Goal: Check status: Check status

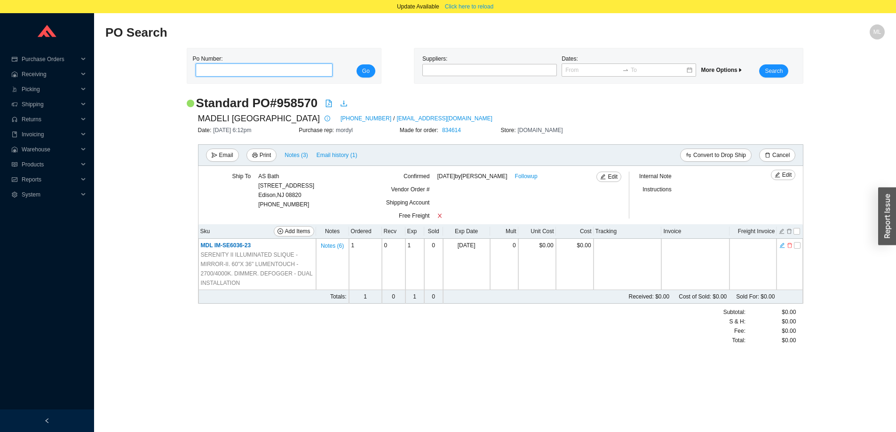
click at [238, 68] on input "tel" at bounding box center [264, 69] width 137 height 13
type input "984420"
click at [356, 64] on button "Go" at bounding box center [365, 70] width 19 height 13
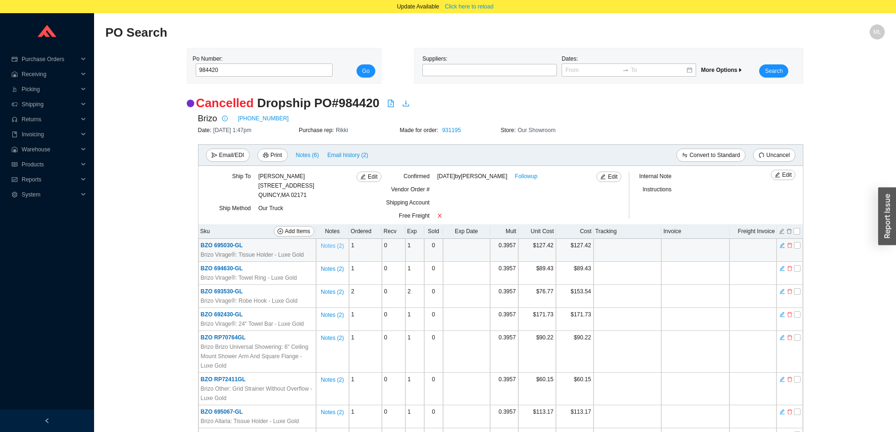
click at [328, 245] on span "Notes ( 2 )" at bounding box center [332, 245] width 23 height 9
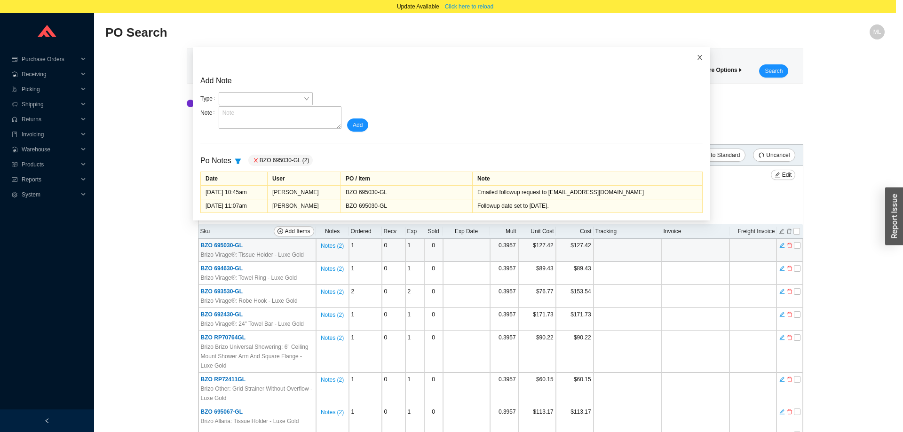
click at [696, 55] on icon "close" at bounding box center [699, 57] width 7 height 7
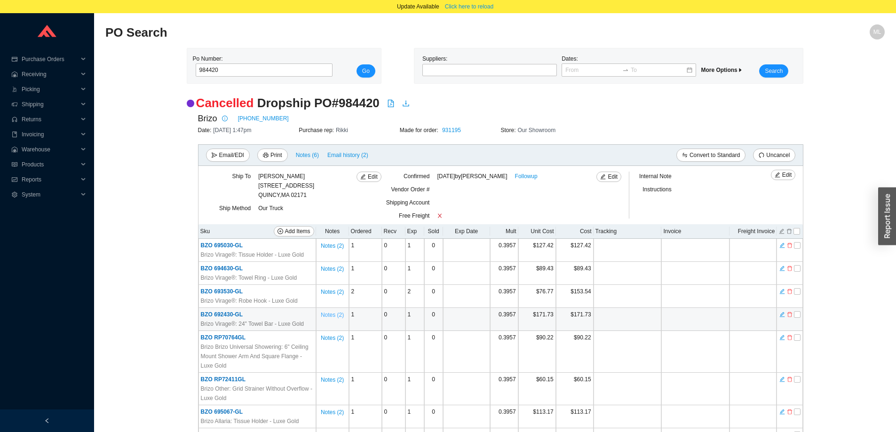
click at [332, 313] on span "Notes ( 2 )" at bounding box center [332, 314] width 23 height 9
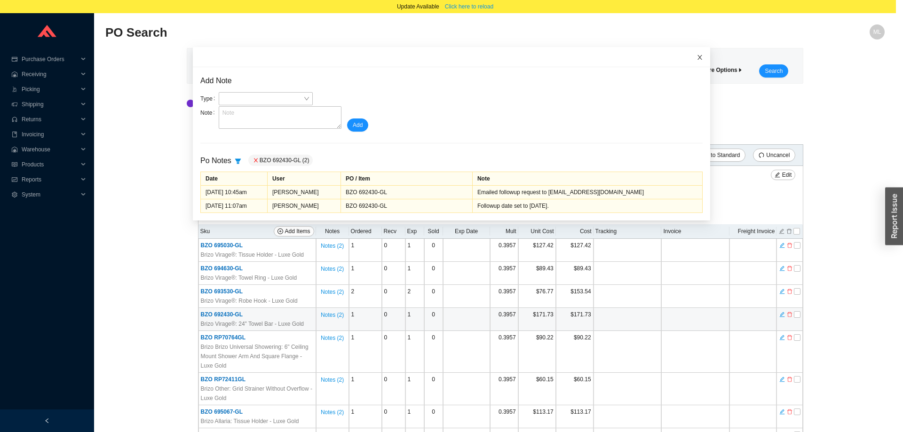
click at [696, 56] on icon "close" at bounding box center [699, 57] width 7 height 7
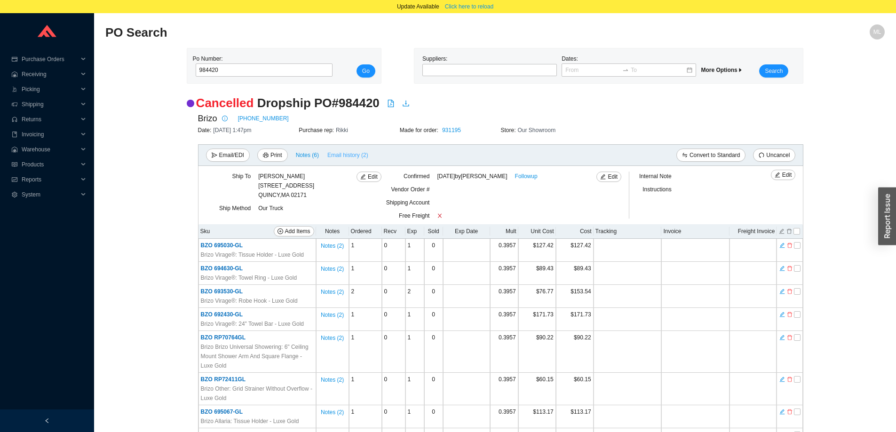
click at [343, 154] on span "Email history (2)" at bounding box center [347, 154] width 41 height 9
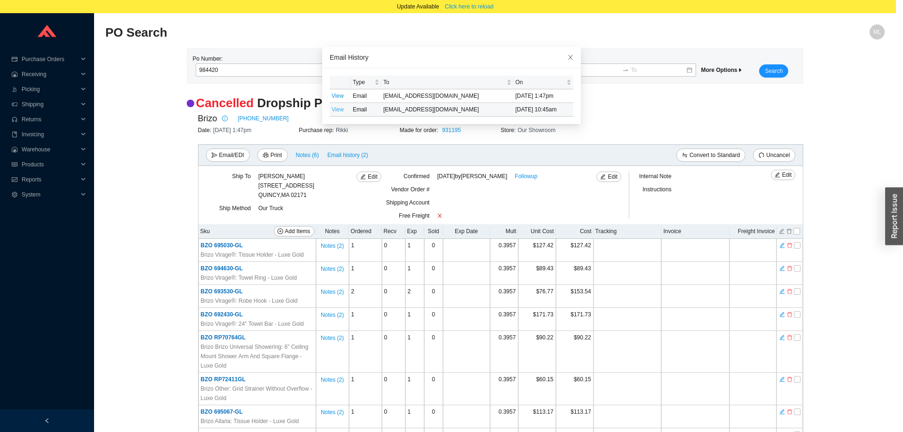
click at [334, 109] on link "View" at bounding box center [337, 109] width 12 height 7
click at [567, 58] on icon "close" at bounding box center [570, 57] width 7 height 7
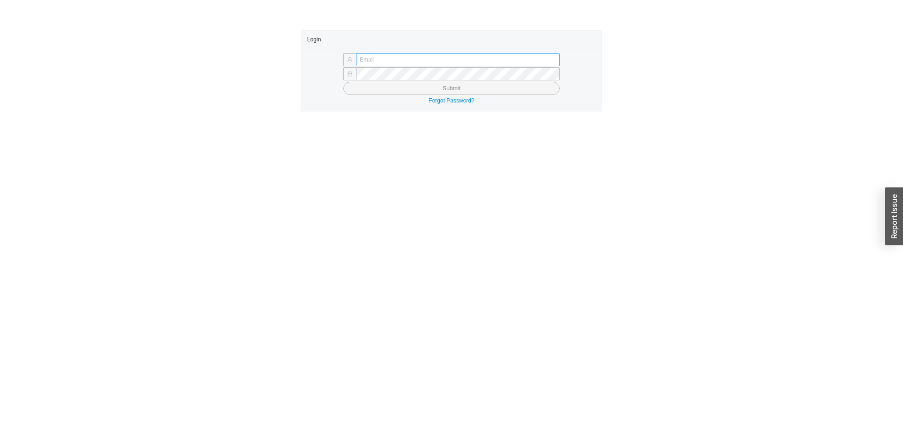
click at [405, 59] on input "text" at bounding box center [458, 59] width 204 height 13
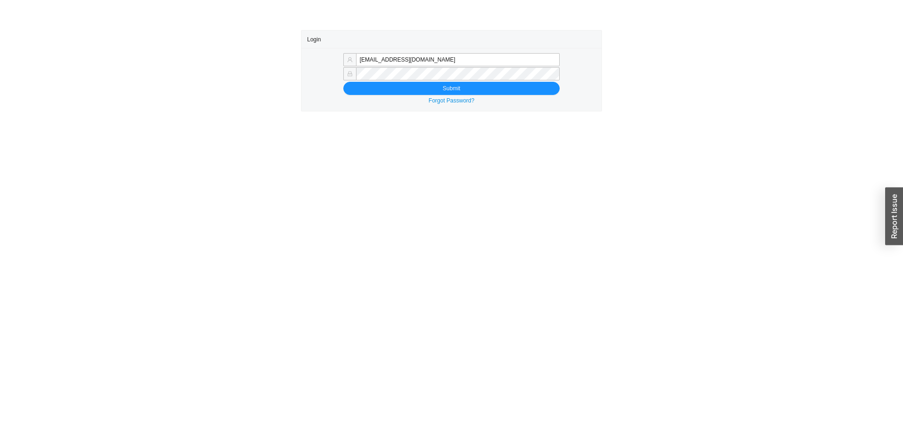
drag, startPoint x: 381, startPoint y: 61, endPoint x: 567, endPoint y: 60, distance: 186.7
click at [567, 60] on div "mordy@qualitybath.com" at bounding box center [451, 60] width 289 height 13
type input "mordy@homeandstone.com"
click at [382, 87] on button "Submit" at bounding box center [451, 88] width 216 height 13
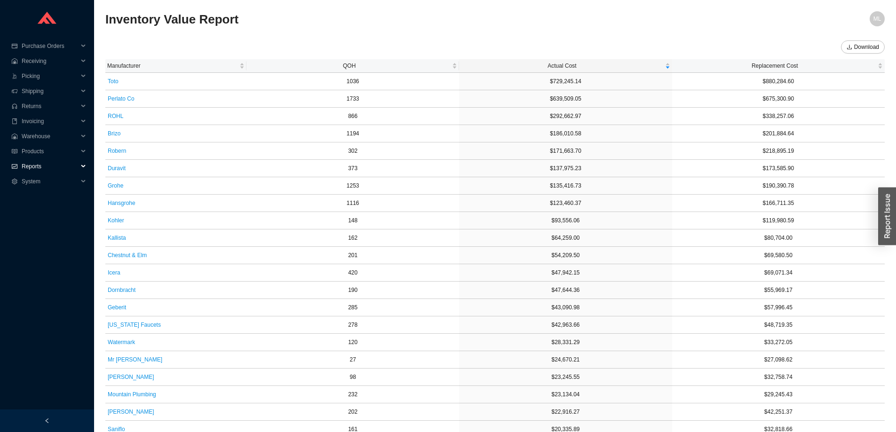
click at [29, 166] on span "Reports" at bounding box center [50, 166] width 56 height 15
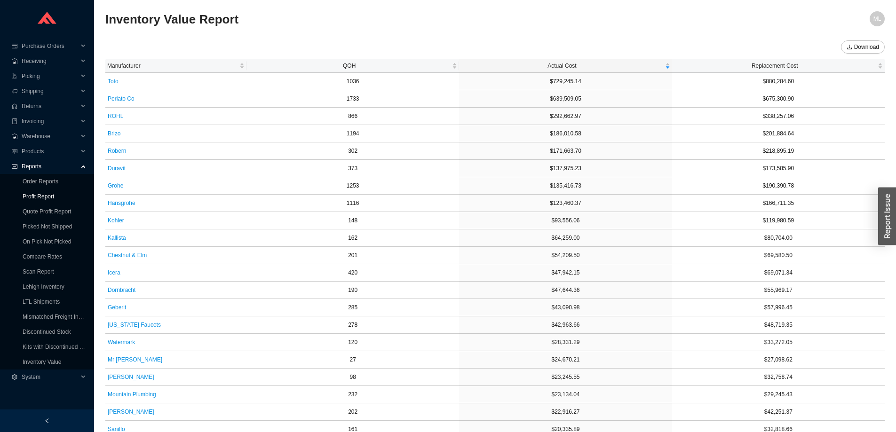
click at [34, 197] on link "Profit Report" at bounding box center [39, 196] width 32 height 7
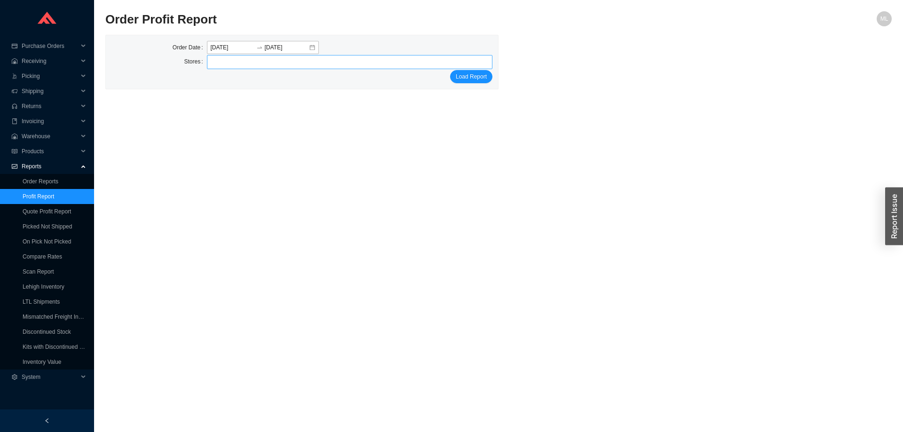
click at [250, 63] on div at bounding box center [346, 61] width 274 height 13
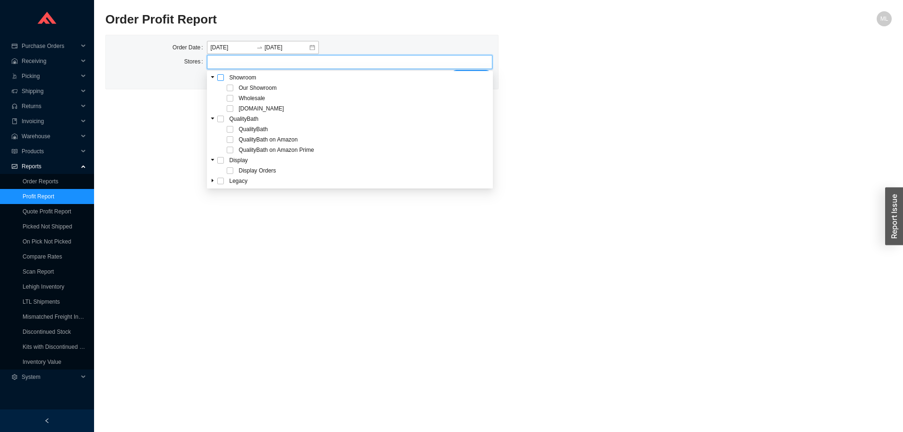
click at [221, 78] on span at bounding box center [220, 77] width 7 height 7
click at [595, 98] on main "Order Profit Report ML Order Date 2025-08-27 2025-08-27 Stores Our Showroom Who…" at bounding box center [498, 221] width 786 height 421
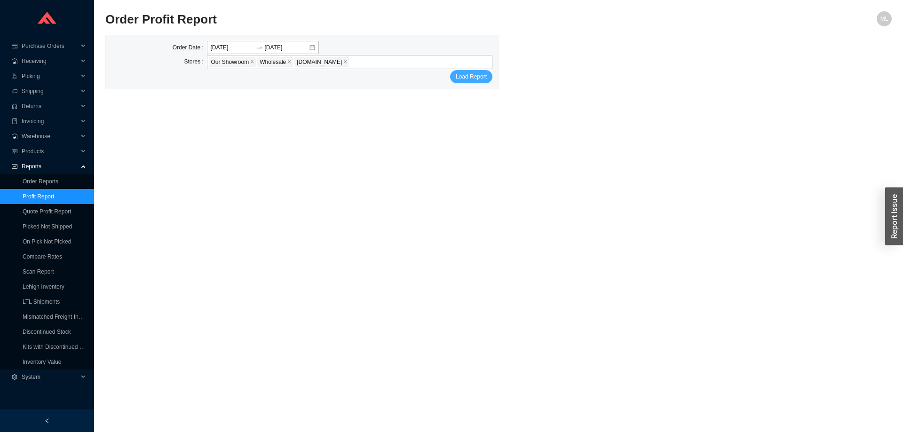
click at [474, 73] on span "Load Report" at bounding box center [471, 76] width 31 height 9
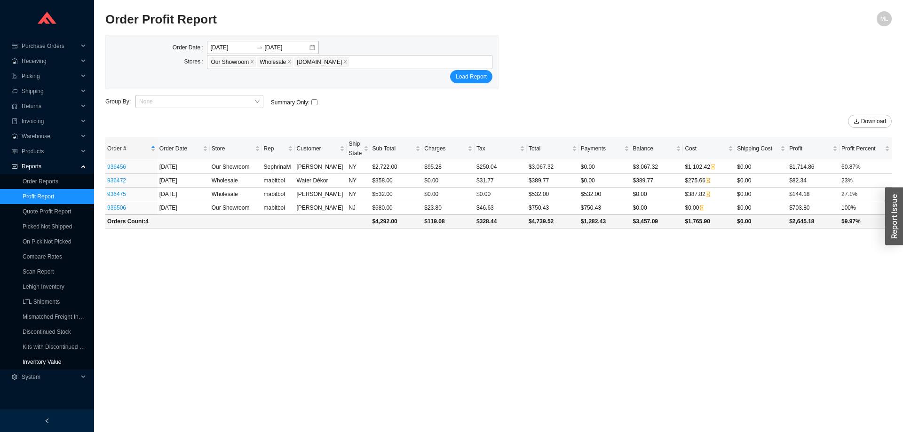
click at [47, 362] on link "Inventory Value" at bounding box center [42, 362] width 39 height 7
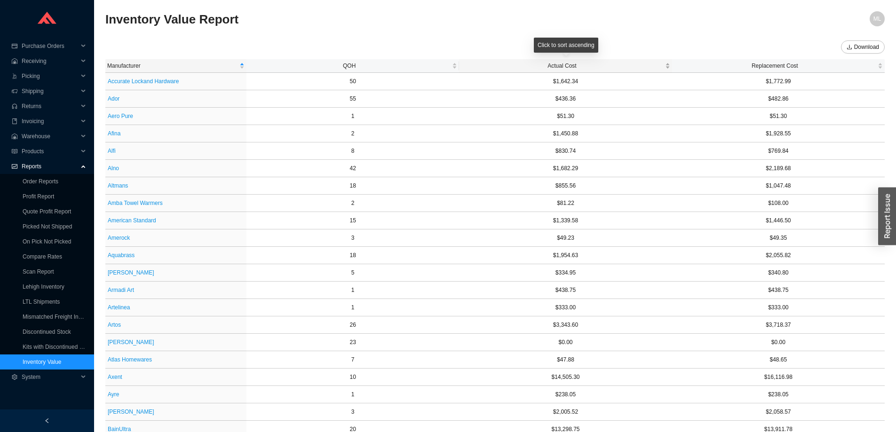
click at [559, 64] on span "Actual Cost" at bounding box center [562, 65] width 202 height 9
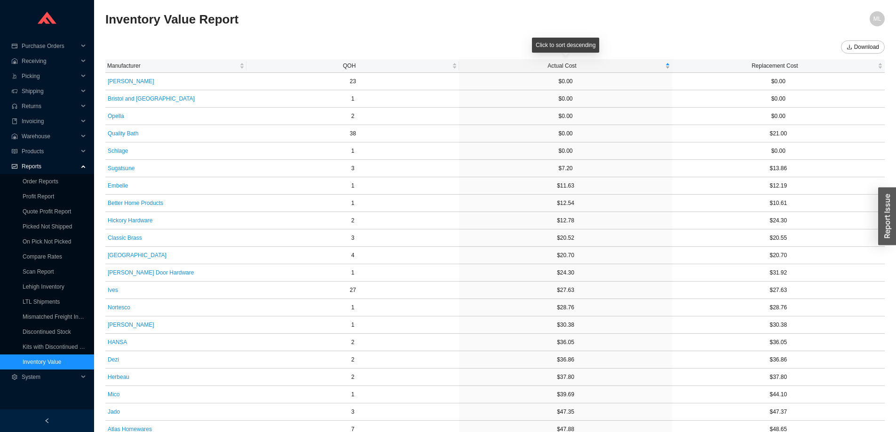
click at [559, 64] on span "Actual Cost" at bounding box center [562, 65] width 202 height 9
